Goal: Information Seeking & Learning: Learn about a topic

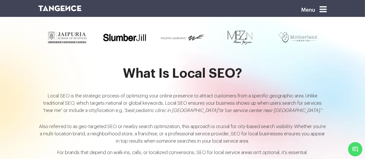
scroll to position [522, 0]
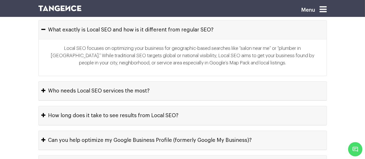
scroll to position [2434, 0]
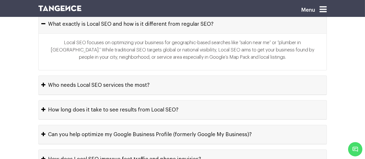
click at [146, 76] on button "Who needs Local SEO services the most?" at bounding box center [183, 85] width 288 height 19
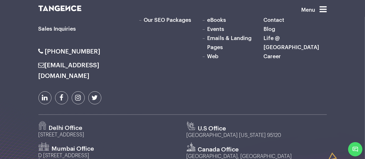
scroll to position [2754, 0]
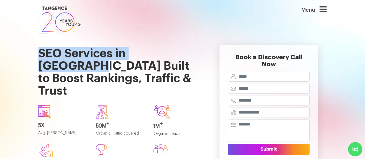
drag, startPoint x: 41, startPoint y: 54, endPoint x: 192, endPoint y: 51, distance: 151.7
click at [192, 51] on h1 "SEO Services in [GEOGRAPHIC_DATA] Built to Boost Rankings, Traffic & Trust" at bounding box center [120, 68] width 165 height 66
copy h1 "SEO Services in [GEOGRAPHIC_DATA]"
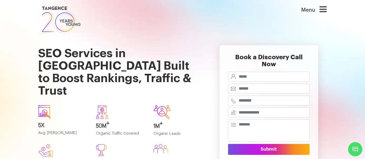
click at [204, 106] on div "1M + Organic Leads" at bounding box center [179, 120] width 58 height 39
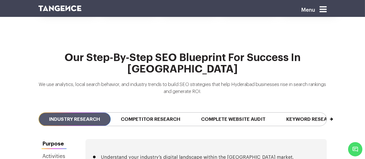
scroll to position [1199, 0]
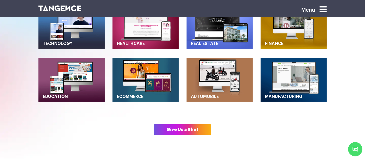
scroll to position [273, 0]
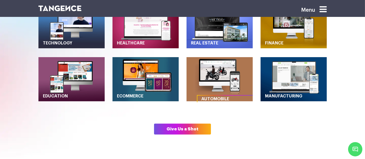
click at [209, 96] on link "Automobile" at bounding box center [229, 99] width 65 height 7
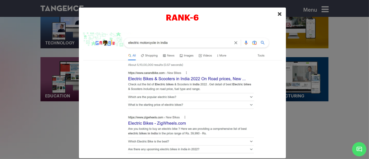
drag, startPoint x: 243, startPoint y: 20, endPoint x: 277, endPoint y: 13, distance: 34.6
click at [278, 13] on span "×" at bounding box center [280, 14] width 4 height 8
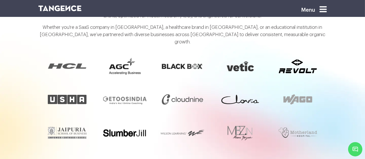
scroll to position [490, 0]
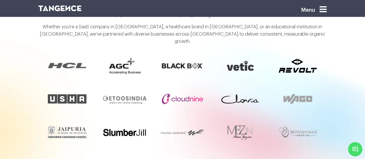
drag, startPoint x: 188, startPoint y: 101, endPoint x: 168, endPoint y: 68, distance: 39.4
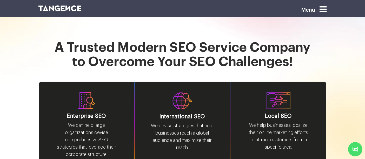
scroll to position [643, 0]
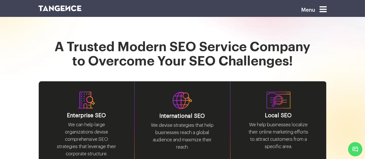
drag, startPoint x: 213, startPoint y: 77, endPoint x: 178, endPoint y: 69, distance: 36.2
drag, startPoint x: 178, startPoint y: 69, endPoint x: 205, endPoint y: 62, distance: 28.1
drag, startPoint x: 205, startPoint y: 62, endPoint x: 201, endPoint y: 62, distance: 4.9
click at [201, 81] on div "International SEO We devise strategies that help businesses reach a global audi…" at bounding box center [183, 124] width 96 height 87
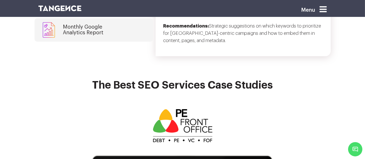
scroll to position [1527, 0]
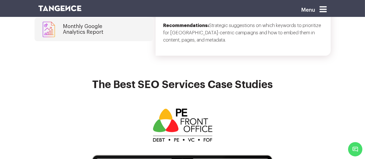
drag, startPoint x: 192, startPoint y: 72, endPoint x: 167, endPoint y: 117, distance: 51.3
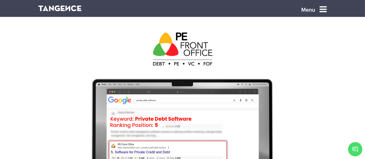
scroll to position [1603, 0]
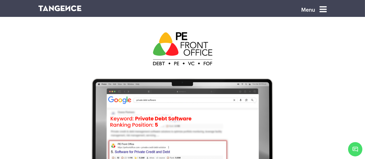
drag, startPoint x: 167, startPoint y: 117, endPoint x: 139, endPoint y: 124, distance: 29.0
click at [139, 124] on img at bounding box center [183, 144] width 208 height 135
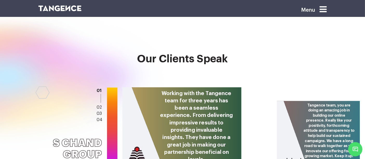
scroll to position [2057, 0]
drag, startPoint x: 162, startPoint y: 90, endPoint x: 145, endPoint y: 68, distance: 28.2
drag, startPoint x: 145, startPoint y: 68, endPoint x: 140, endPoint y: 64, distance: 6.5
click at [140, 90] on div at bounding box center [142, 129] width 33 height 78
click at [155, 90] on div at bounding box center [142, 129] width 33 height 78
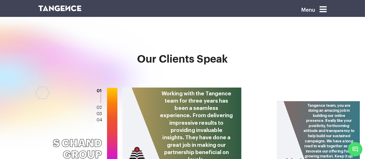
click at [155, 90] on div at bounding box center [142, 129] width 33 height 78
click at [190, 88] on div "Working with the Tangence team for three years has been a seamless experience. …" at bounding box center [181, 129] width 120 height 83
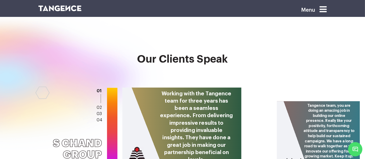
click at [190, 88] on div "Working with the Tangence team for three years has been a seamless experience. …" at bounding box center [181, 129] width 120 height 83
drag, startPoint x: 190, startPoint y: 69, endPoint x: 160, endPoint y: 70, distance: 30.2
click at [160, 88] on div "Working with the Tangence team for three years has been a seamless experience. …" at bounding box center [182, 129] width 120 height 83
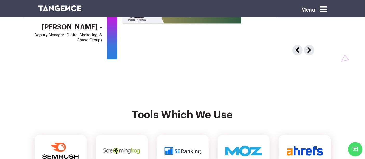
scroll to position [2206, 0]
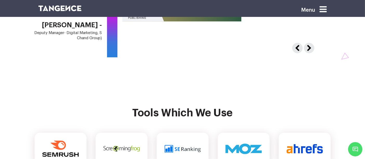
click at [164, 145] on img at bounding box center [182, 149] width 36 height 8
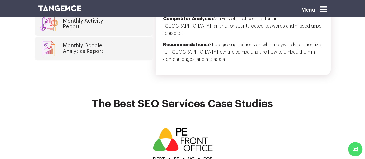
scroll to position [1505, 0]
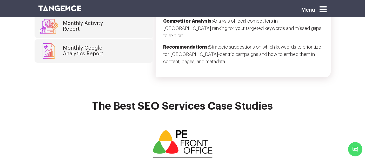
drag, startPoint x: 177, startPoint y: 98, endPoint x: 159, endPoint y: 93, distance: 18.5
click at [159, 129] on img at bounding box center [182, 147] width 65 height 36
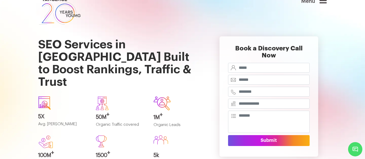
scroll to position [9, 0]
